Goal: Task Accomplishment & Management: Manage account settings

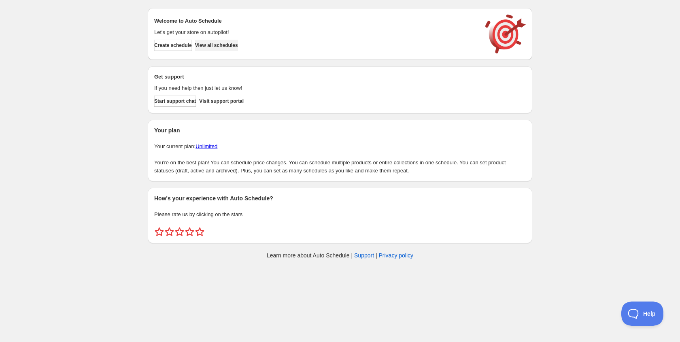
click at [229, 44] on span "View all schedules" at bounding box center [216, 45] width 43 height 6
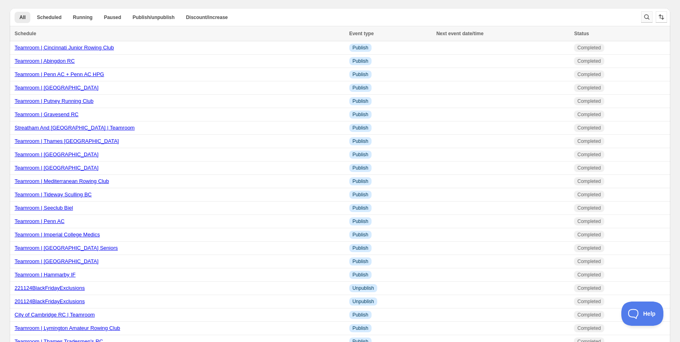
click at [649, 15] on icon "Search and filter results" at bounding box center [647, 17] width 8 height 8
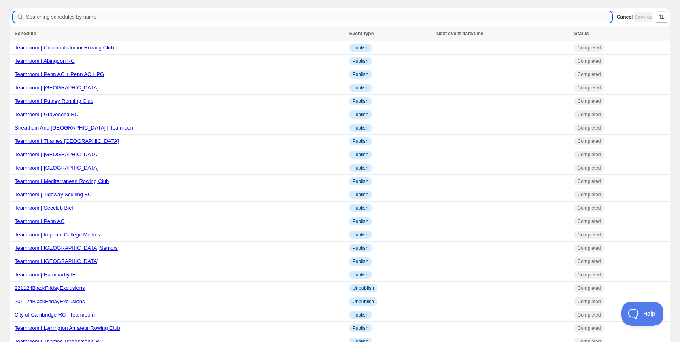
click at [66, 20] on input "Searching schedules by name" at bounding box center [319, 16] width 586 height 11
type input "[GEOGRAPHIC_DATA]"
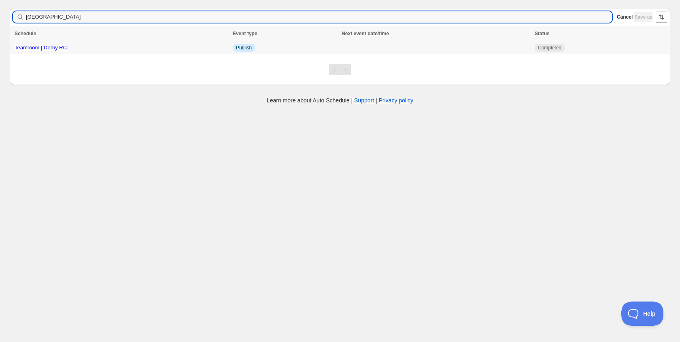
click at [49, 47] on link "Teamroom | Derby RC" at bounding box center [41, 48] width 52 height 6
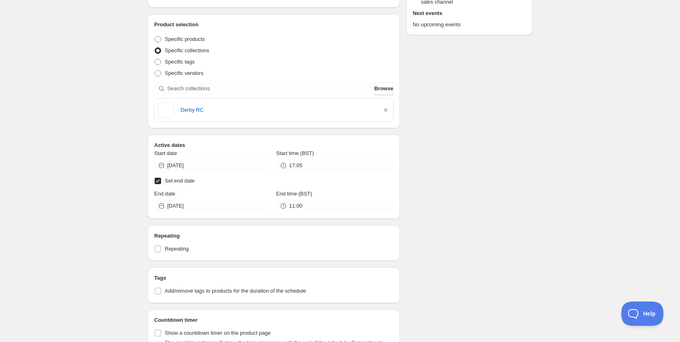
scroll to position [181, 0]
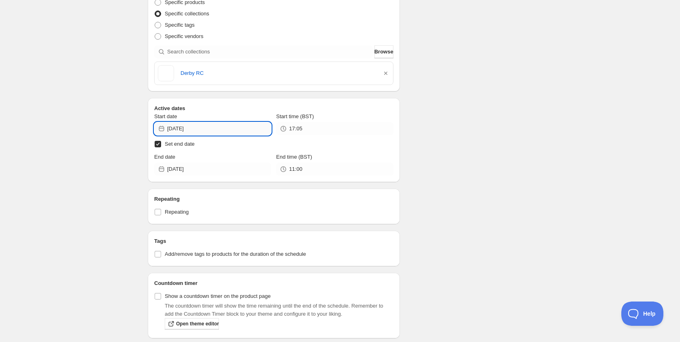
click at [213, 129] on input "[DATE]" at bounding box center [219, 128] width 104 height 13
click at [263, 152] on button "Show next month, September 2025" at bounding box center [260, 147] width 11 height 11
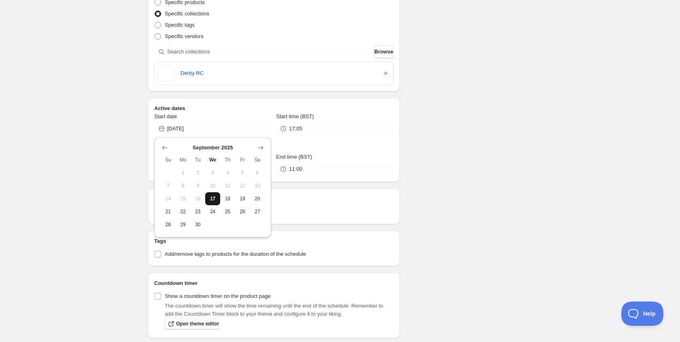
click at [213, 199] on span "17" at bounding box center [212, 199] width 9 height 6
type input "[DATE]"
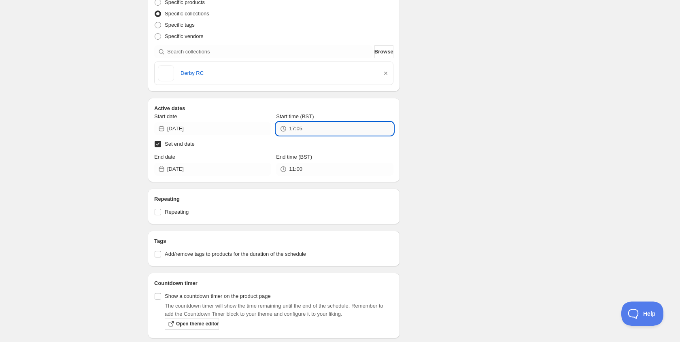
click at [301, 131] on input "17:05" at bounding box center [341, 128] width 104 height 13
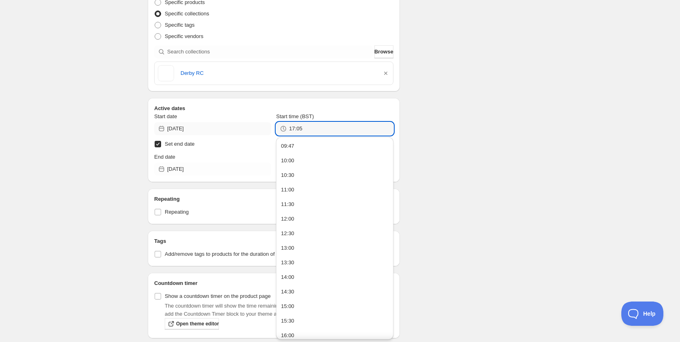
drag, startPoint x: 308, startPoint y: 130, endPoint x: 252, endPoint y: 125, distance: 56.9
click at [252, 125] on div "Start date [DATE] Start time (BST) 17:05" at bounding box center [273, 124] width 239 height 23
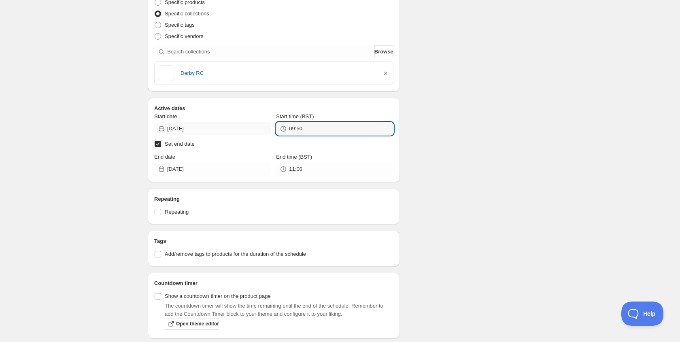
type input "09:50"
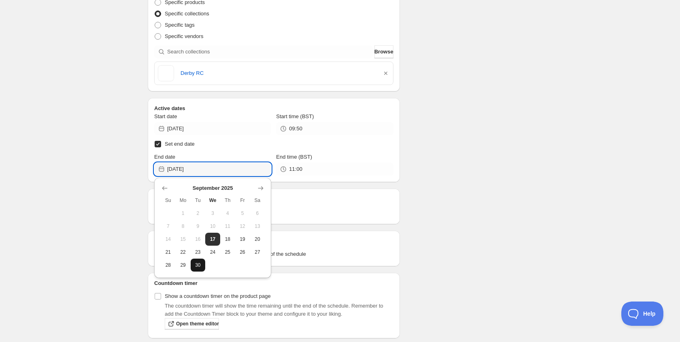
click at [200, 264] on span "30" at bounding box center [198, 265] width 9 height 6
type input "[DATE]"
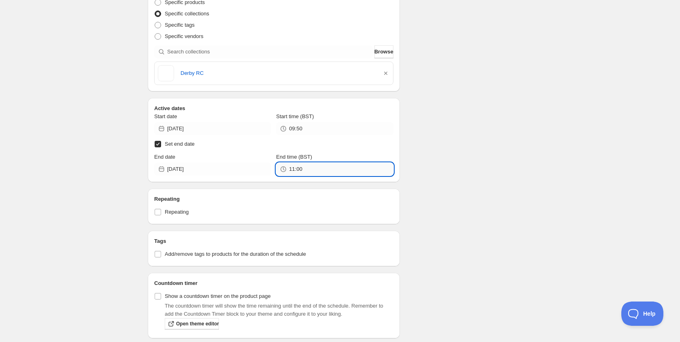
click at [295, 174] on input "11:00" at bounding box center [341, 169] width 104 height 13
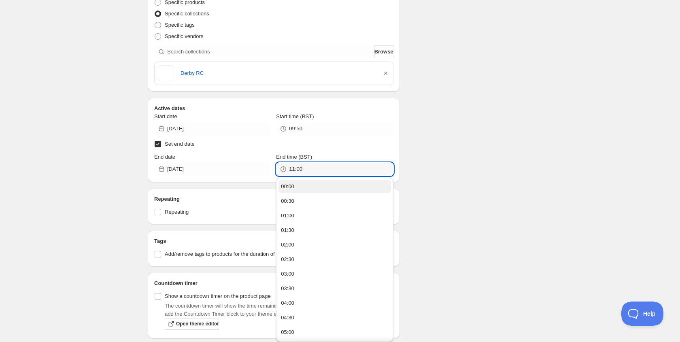
click at [293, 187] on div "00:00" at bounding box center [287, 187] width 13 height 8
type input "00:00"
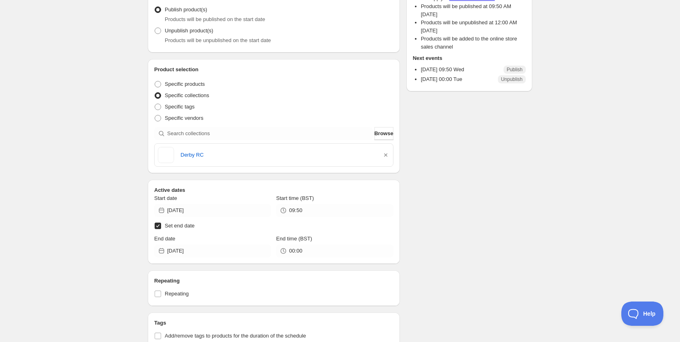
scroll to position [0, 0]
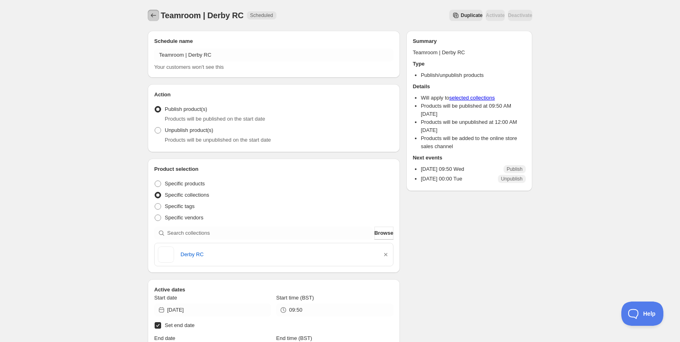
click at [152, 15] on icon "Schedules" at bounding box center [153, 15] width 8 height 8
